Goal: Transaction & Acquisition: Register for event/course

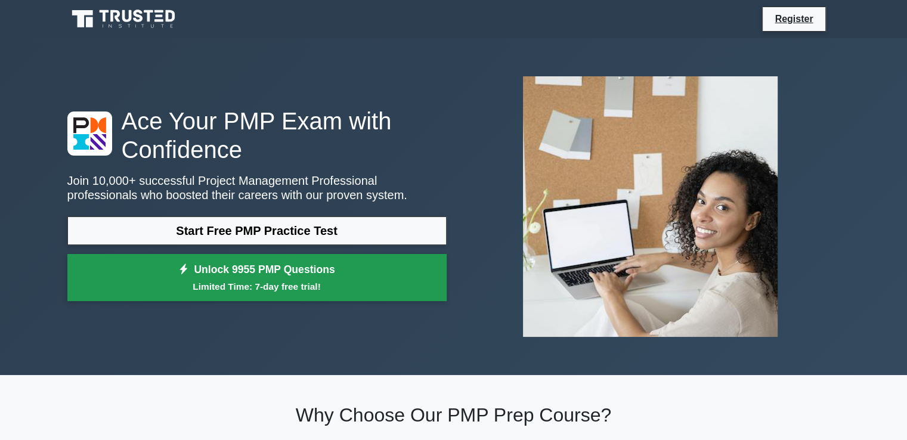
click at [321, 273] on link "Unlock 9955 PMP Questions Limited Time: 7-day free trial!" at bounding box center [256, 278] width 379 height 48
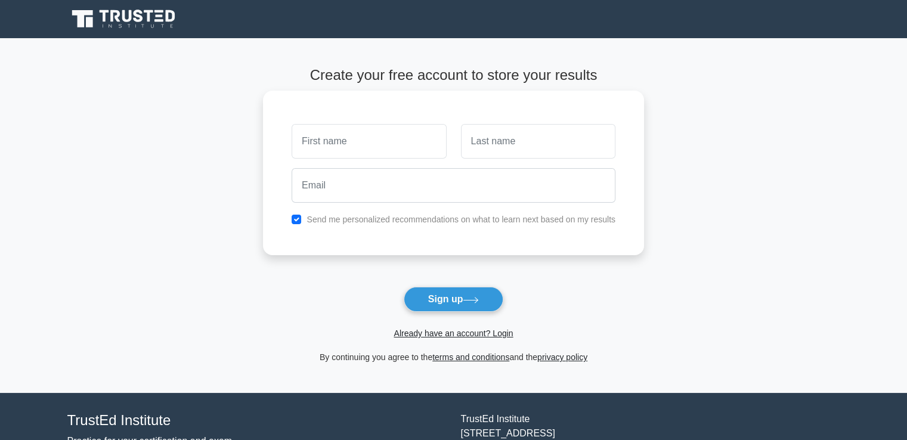
type input "g"
type input "Farhan"
click at [506, 144] on input "text" at bounding box center [538, 141] width 154 height 35
type input "Hayat"
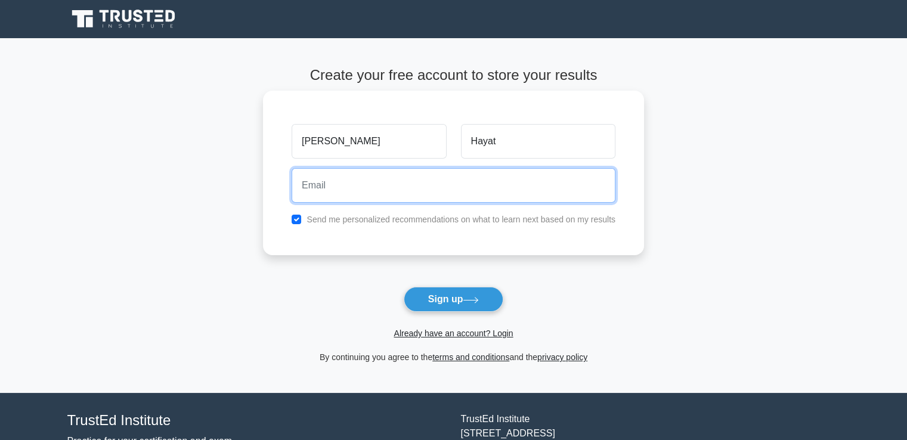
click at [409, 184] on input "email" at bounding box center [454, 185] width 324 height 35
type input "engrfarhanhayat99@gmail.com"
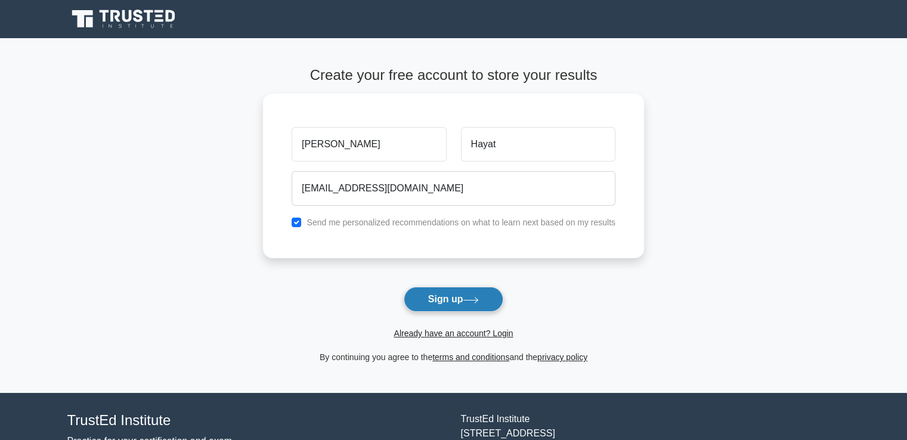
click at [423, 290] on button "Sign up" at bounding box center [454, 299] width 100 height 25
